Goal: Find specific page/section: Find specific page/section

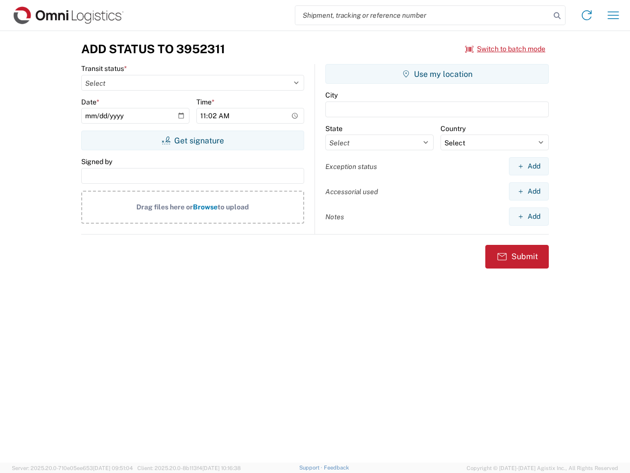
click at [423, 15] on input "search" at bounding box center [423, 15] width 255 height 19
click at [558, 16] on icon at bounding box center [558, 16] width 14 height 14
click at [587, 15] on icon at bounding box center [587, 15] width 16 height 16
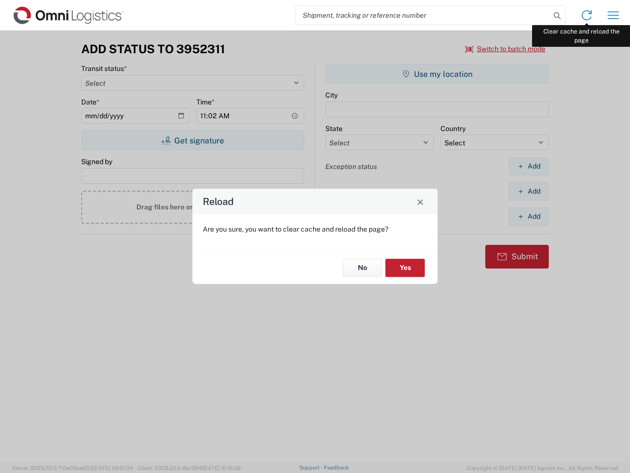
click at [614, 15] on div "Reload Are you sure, you want to clear cache and reload the page? No Yes" at bounding box center [315, 236] width 630 height 473
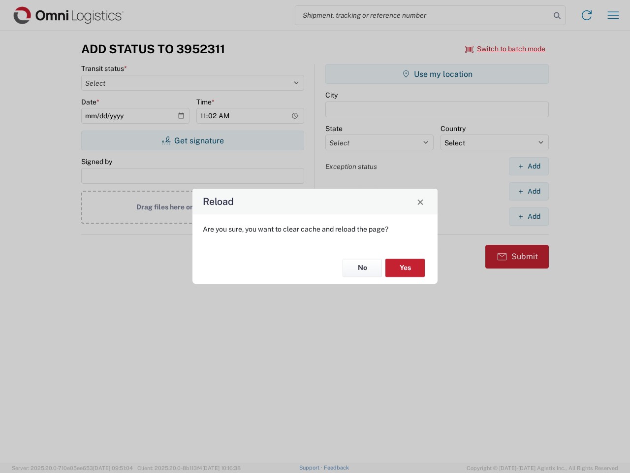
click at [506, 49] on div "Reload Are you sure, you want to clear cache and reload the page? No Yes" at bounding box center [315, 236] width 630 height 473
click at [193, 140] on div "Reload Are you sure, you want to clear cache and reload the page? No Yes" at bounding box center [315, 236] width 630 height 473
click at [437, 74] on div "Reload Are you sure, you want to clear cache and reload the page? No Yes" at bounding box center [315, 236] width 630 height 473
click at [529, 166] on div "Reload Are you sure, you want to clear cache and reload the page? No Yes" at bounding box center [315, 236] width 630 height 473
click at [529, 191] on div "Reload Are you sure, you want to clear cache and reload the page? No Yes" at bounding box center [315, 236] width 630 height 473
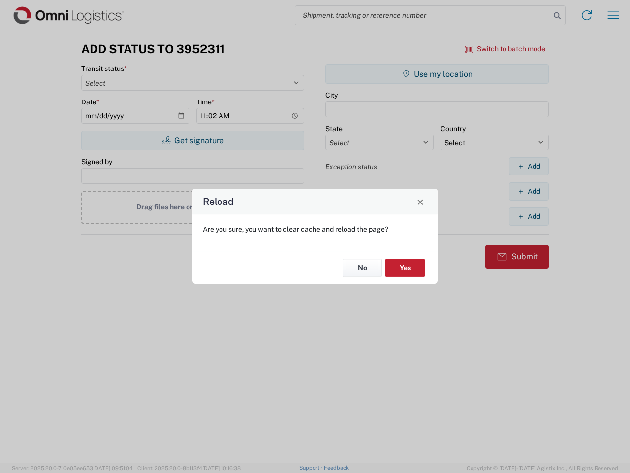
click at [529, 216] on div "Reload Are you sure, you want to clear cache and reload the page? No Yes" at bounding box center [315, 236] width 630 height 473
